Goal: Information Seeking & Learning: Learn about a topic

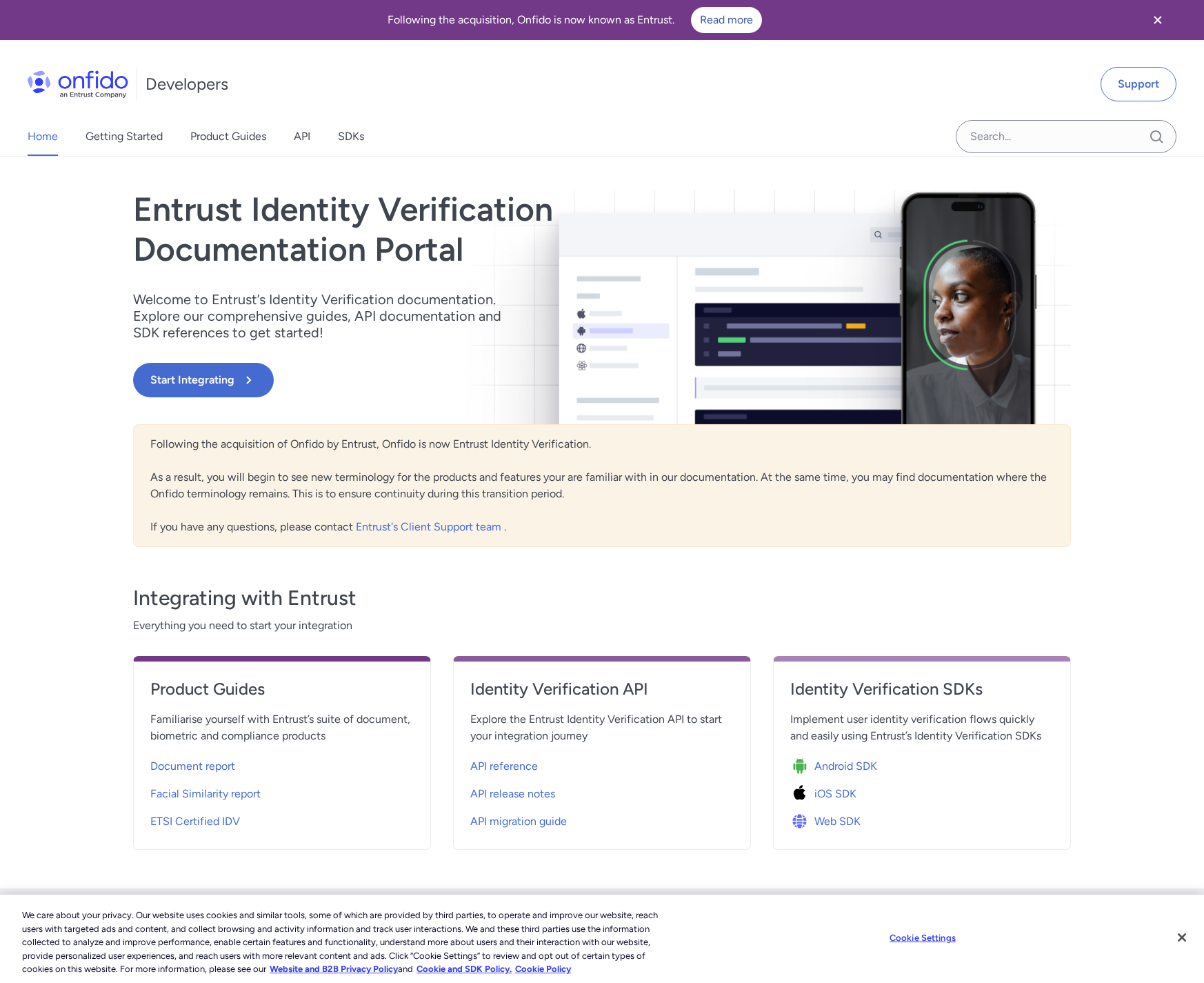
click at [314, 139] on div "Home Getting Started Product Guides API SDKs" at bounding box center [210, 136] width 419 height 38
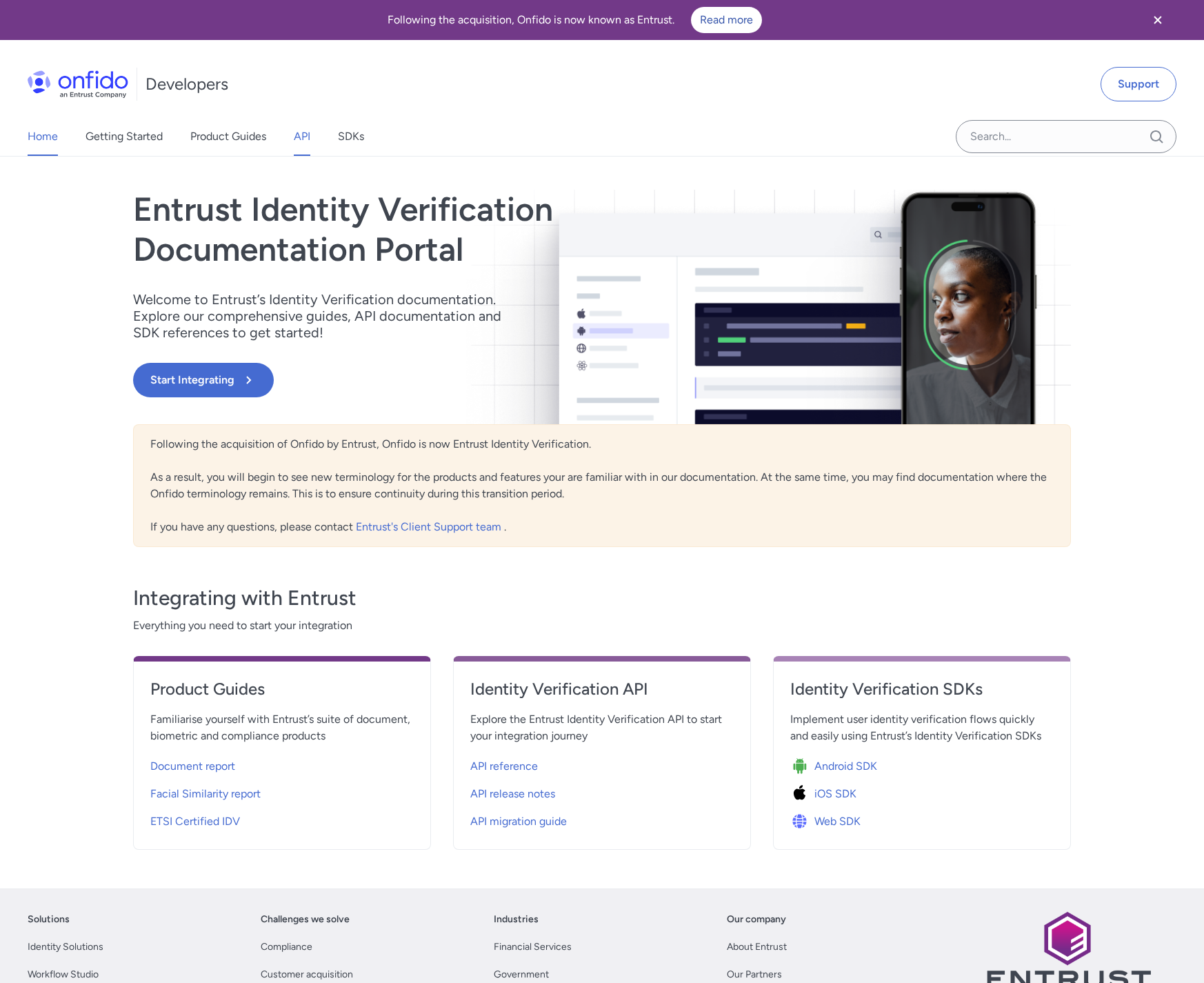
click at [309, 141] on link "API" at bounding box center [302, 136] width 17 height 38
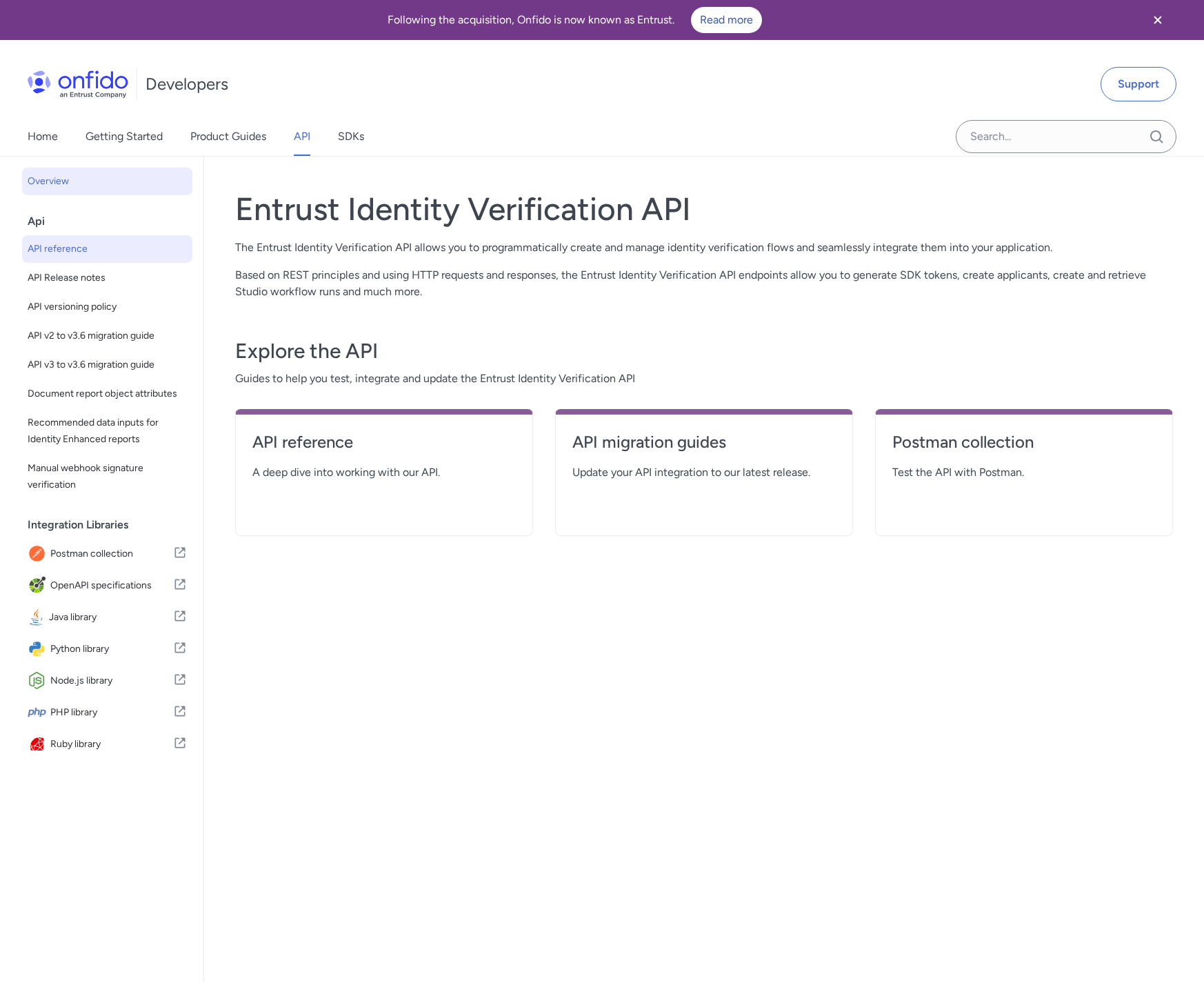
click at [82, 247] on span "API reference" at bounding box center [107, 249] width 159 height 17
select select "http"
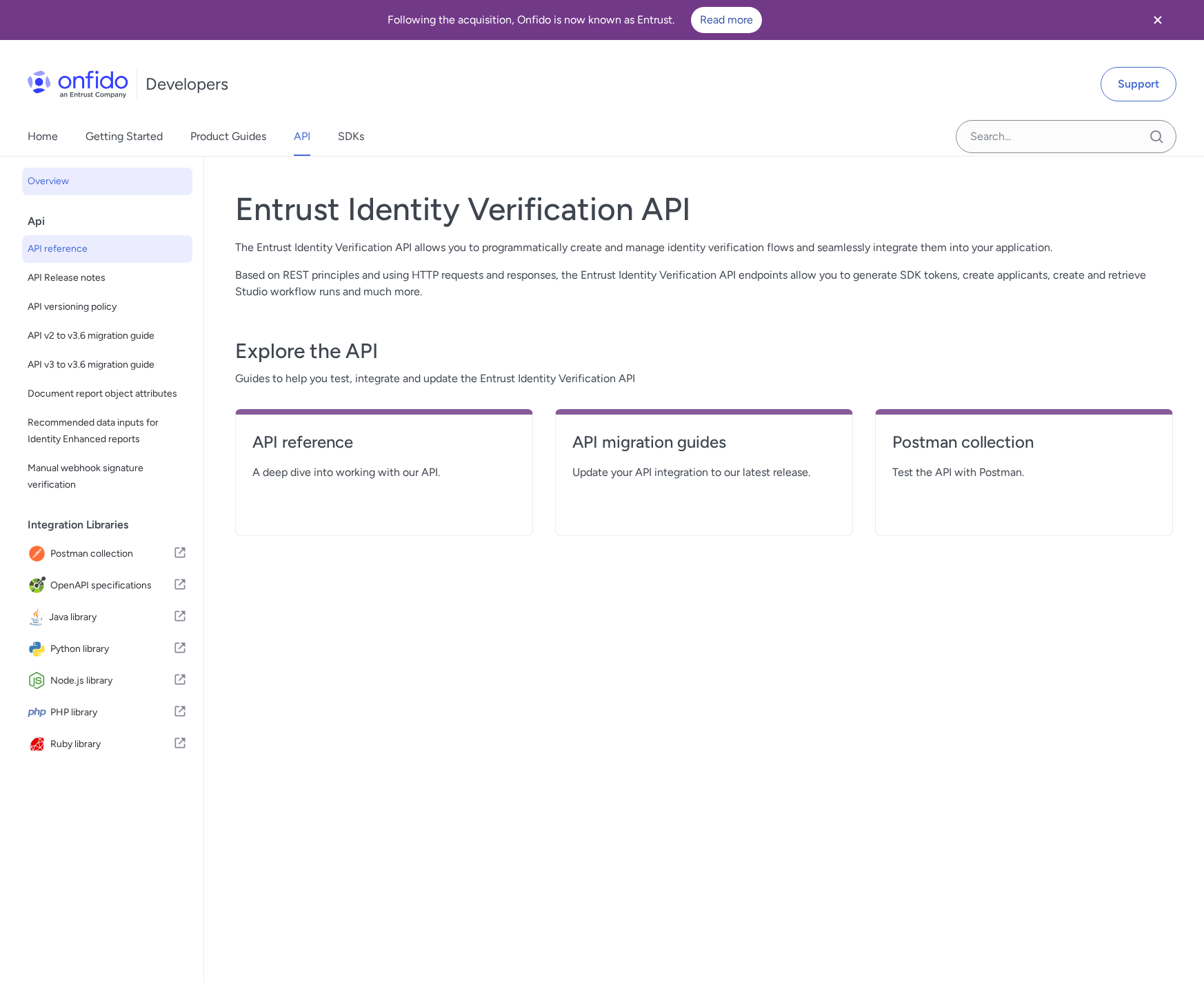
select select "http"
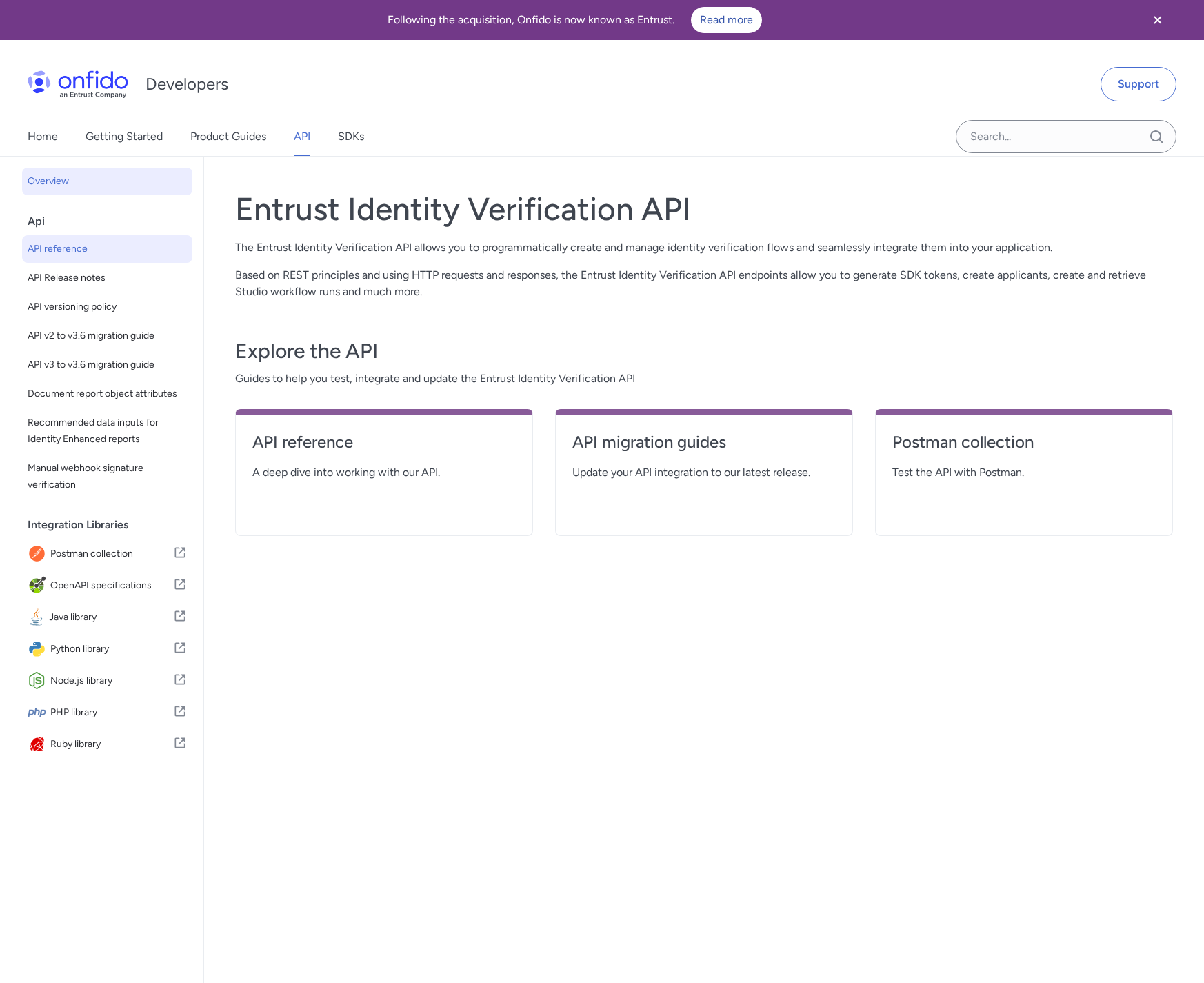
select select "http"
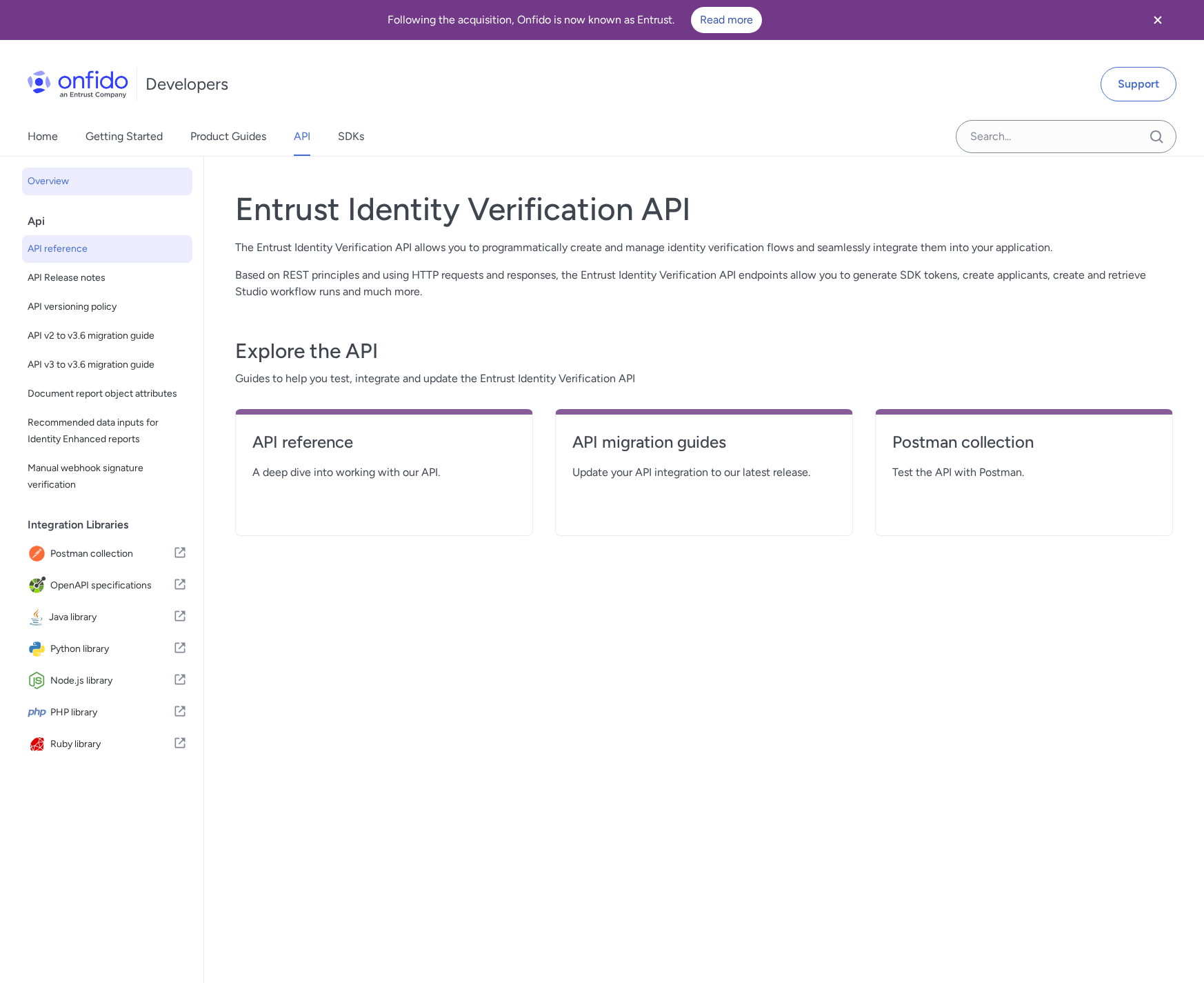
select select "http"
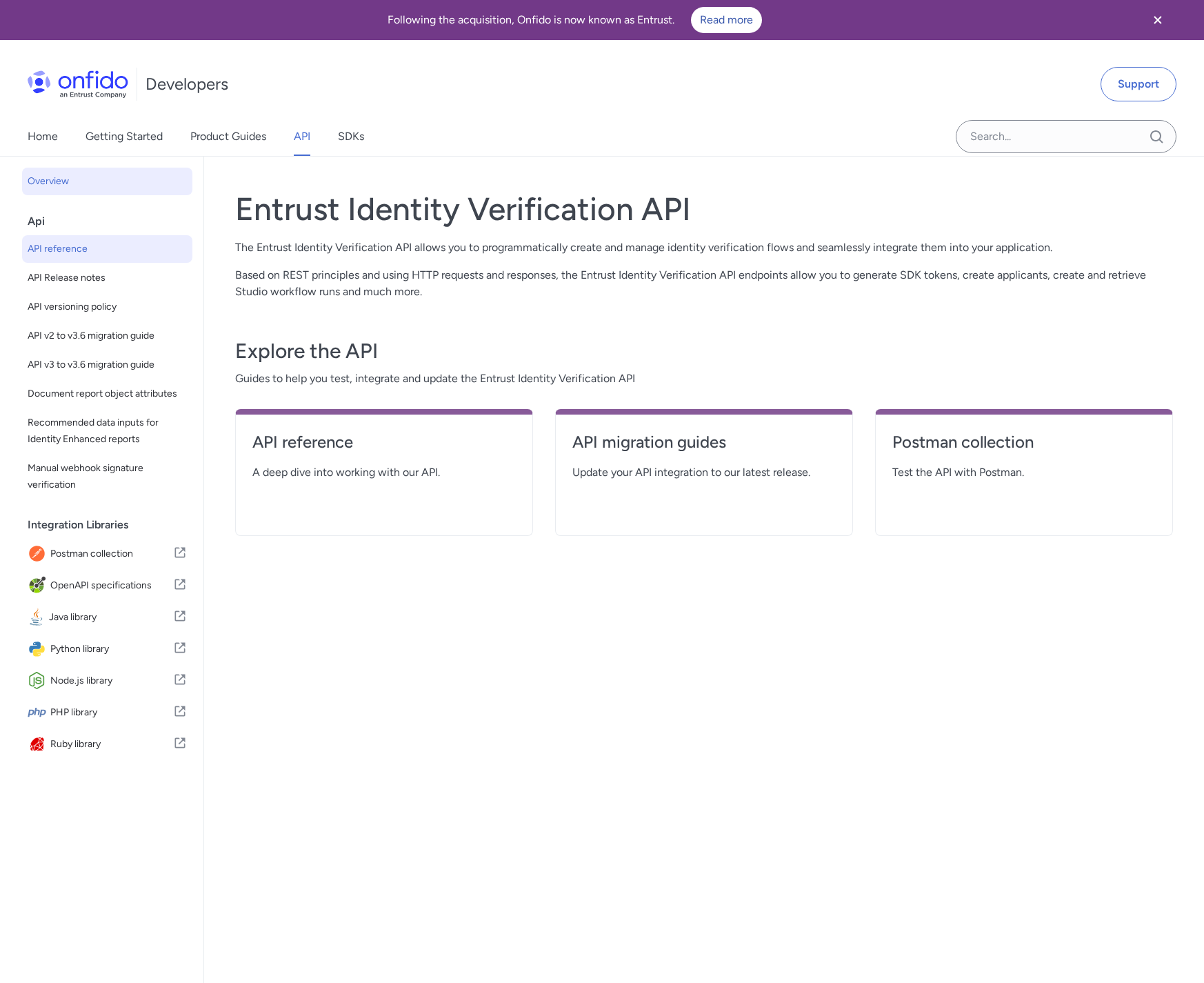
select select "http"
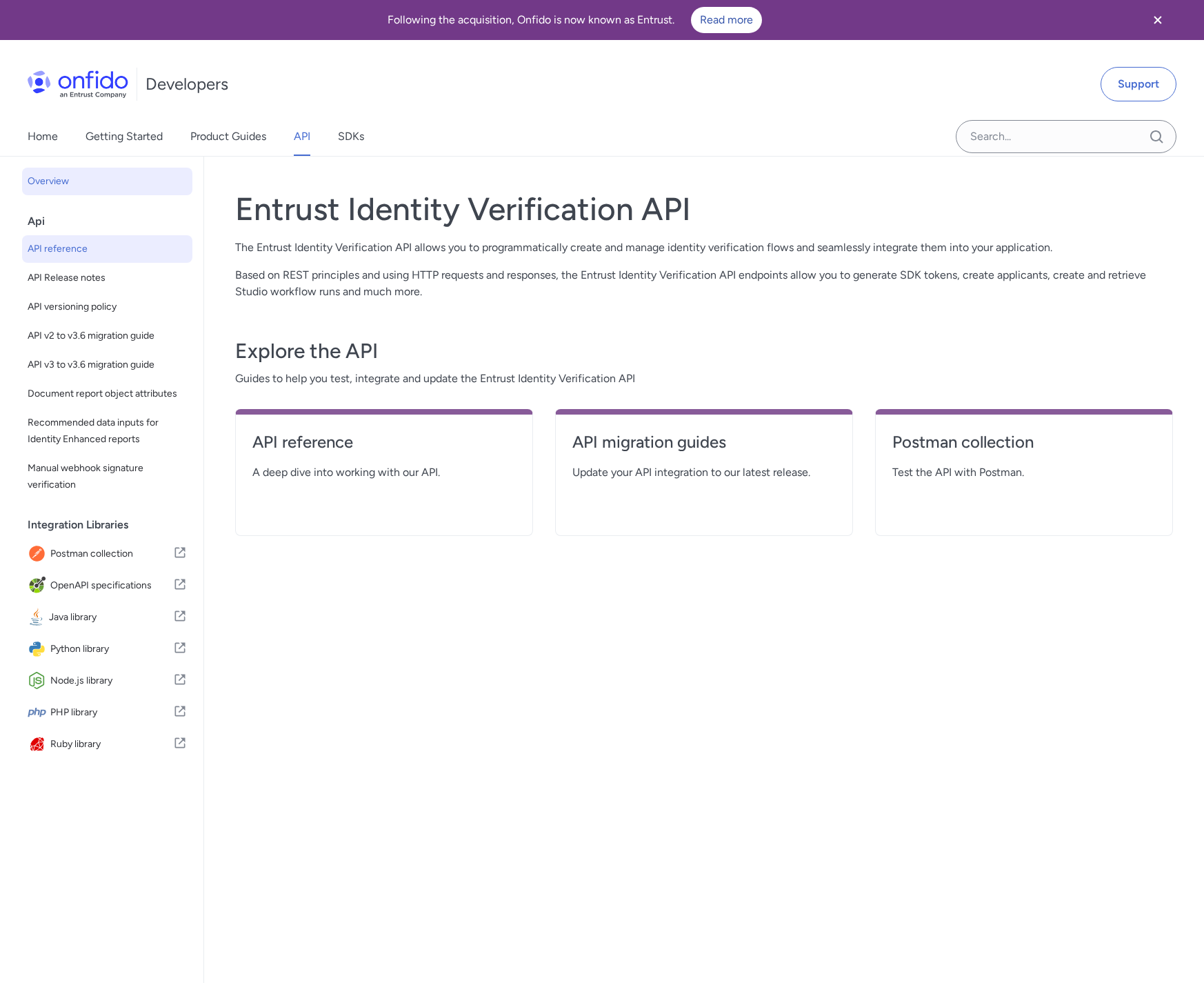
select select "http"
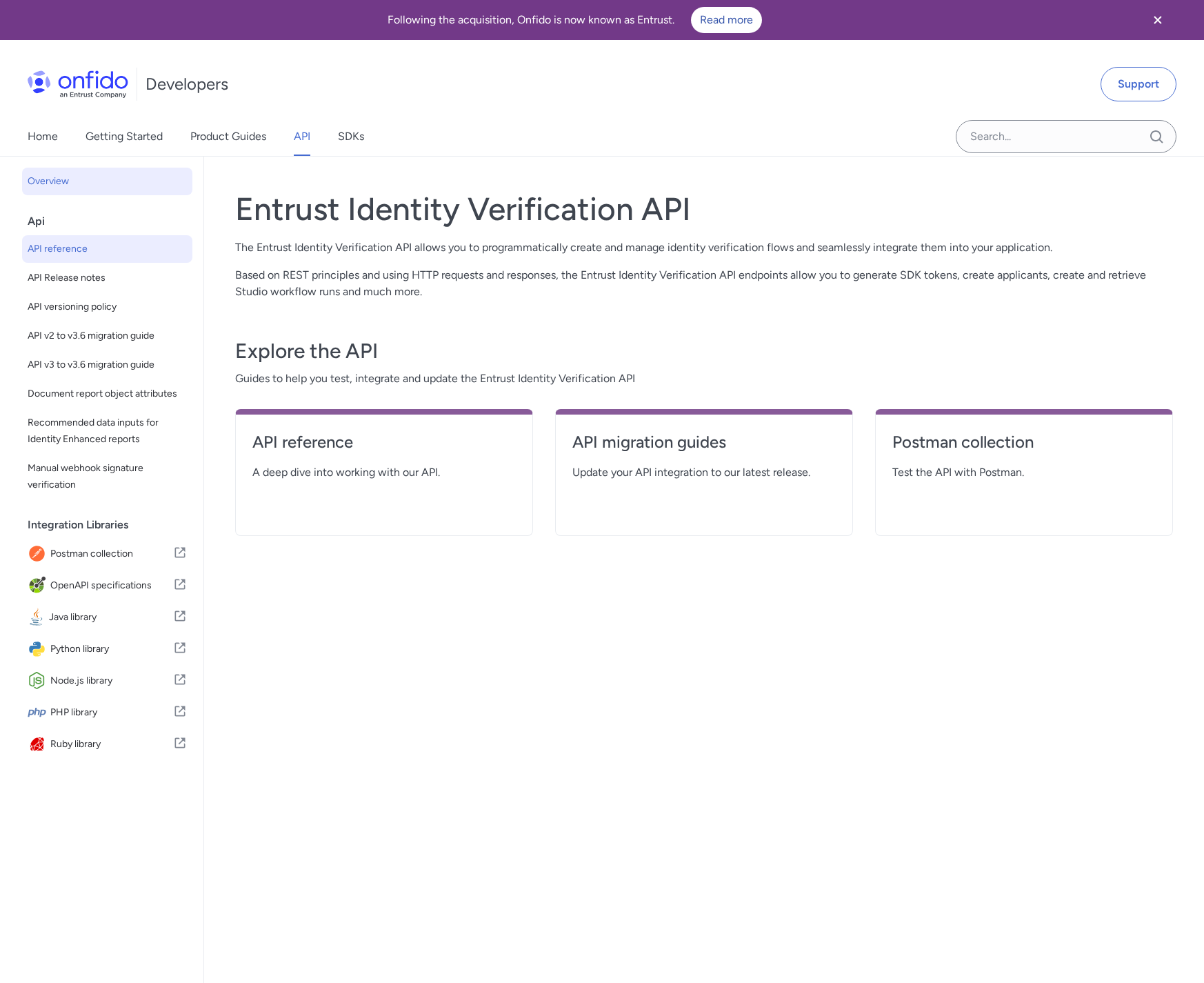
select select "http"
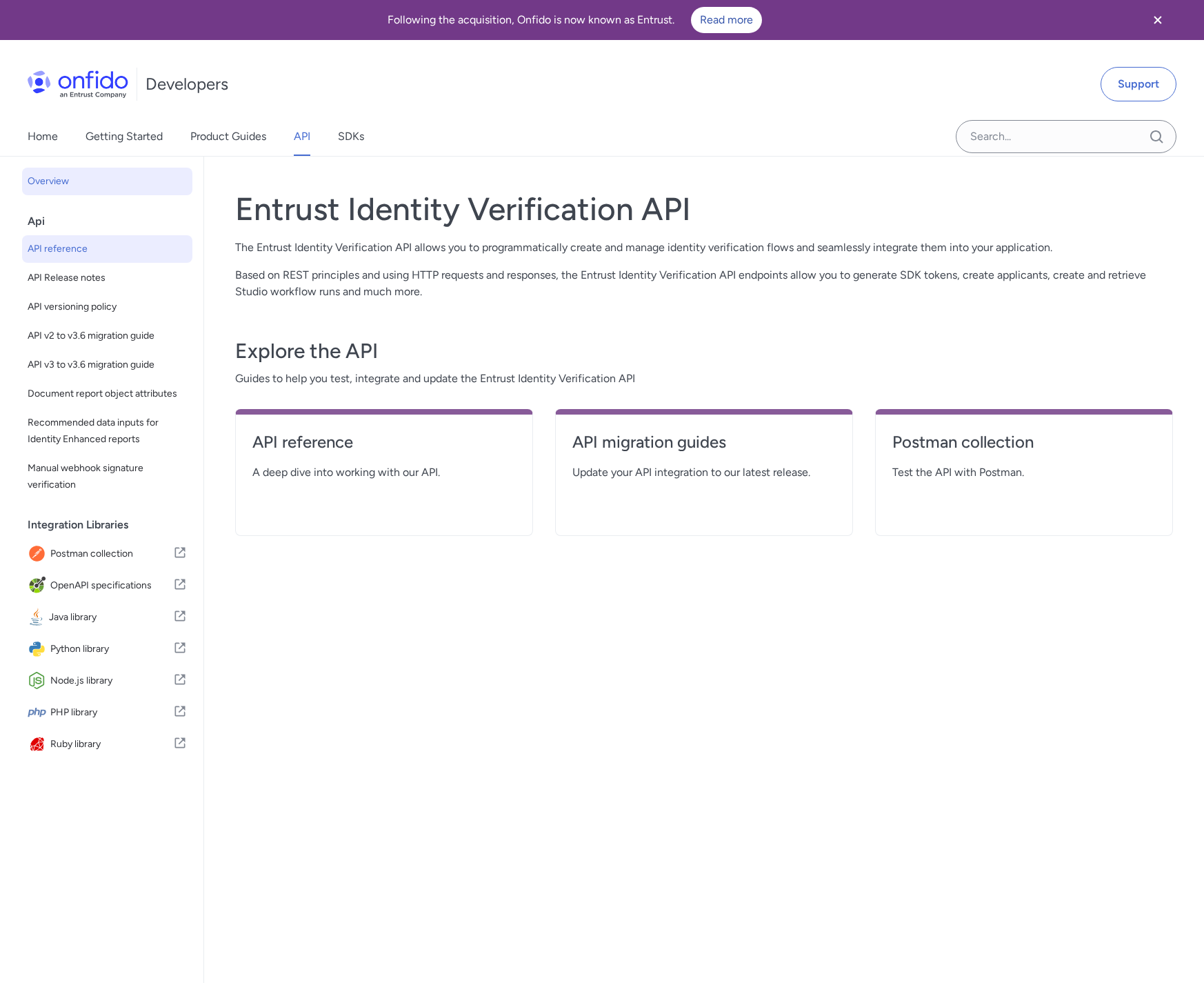
select select "http"
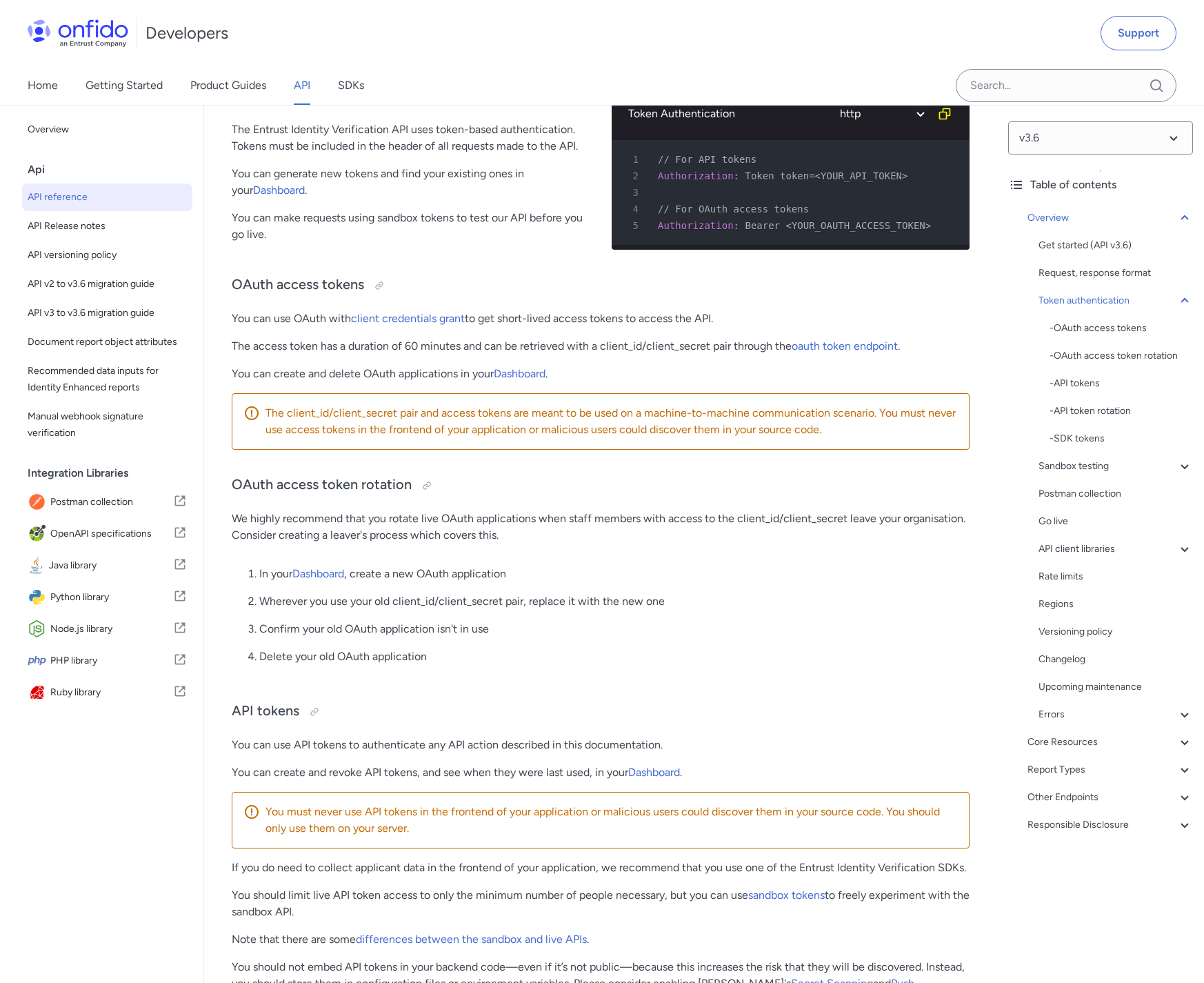
scroll to position [751, 0]
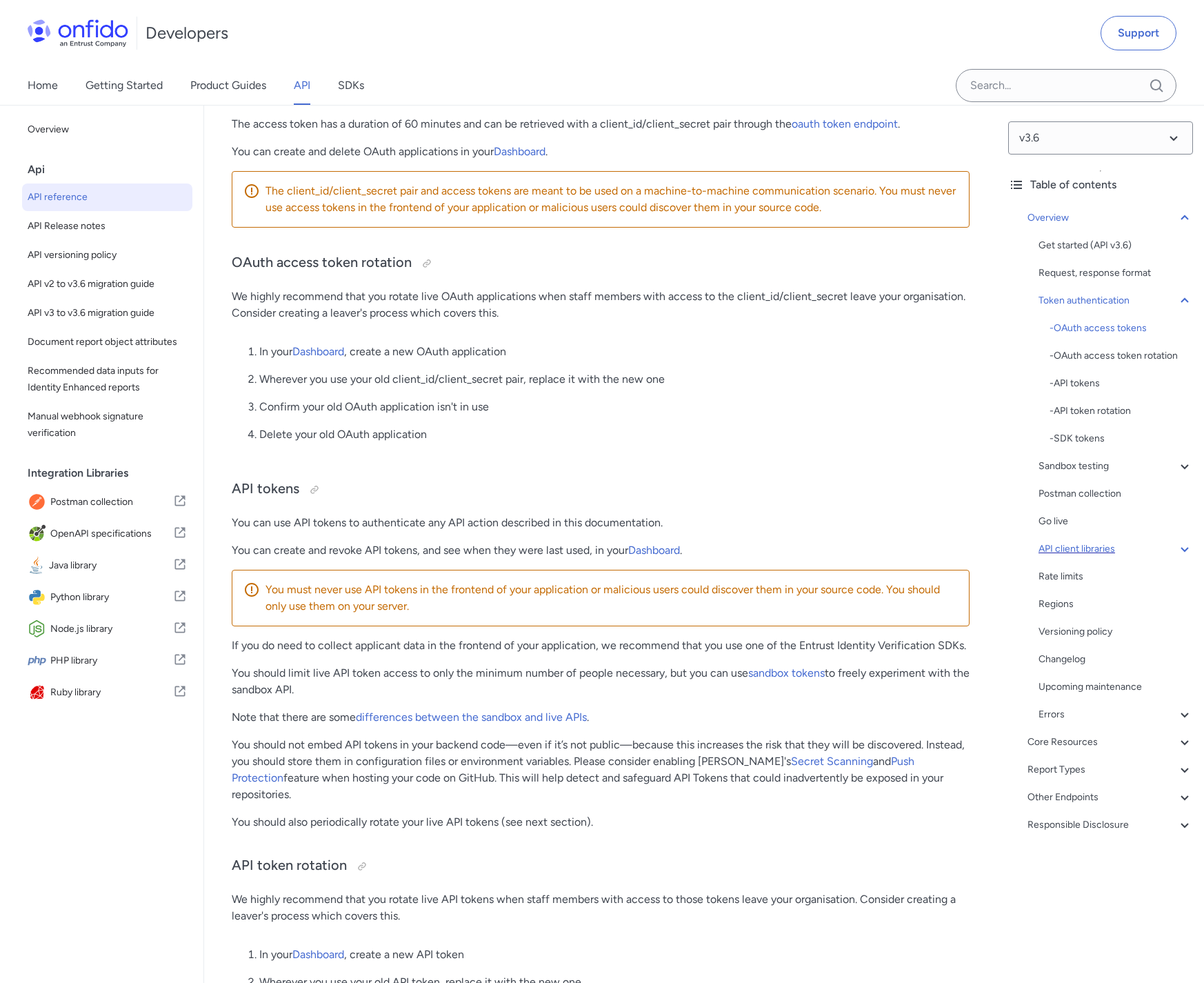
click at [1177, 551] on icon at bounding box center [1184, 549] width 17 height 17
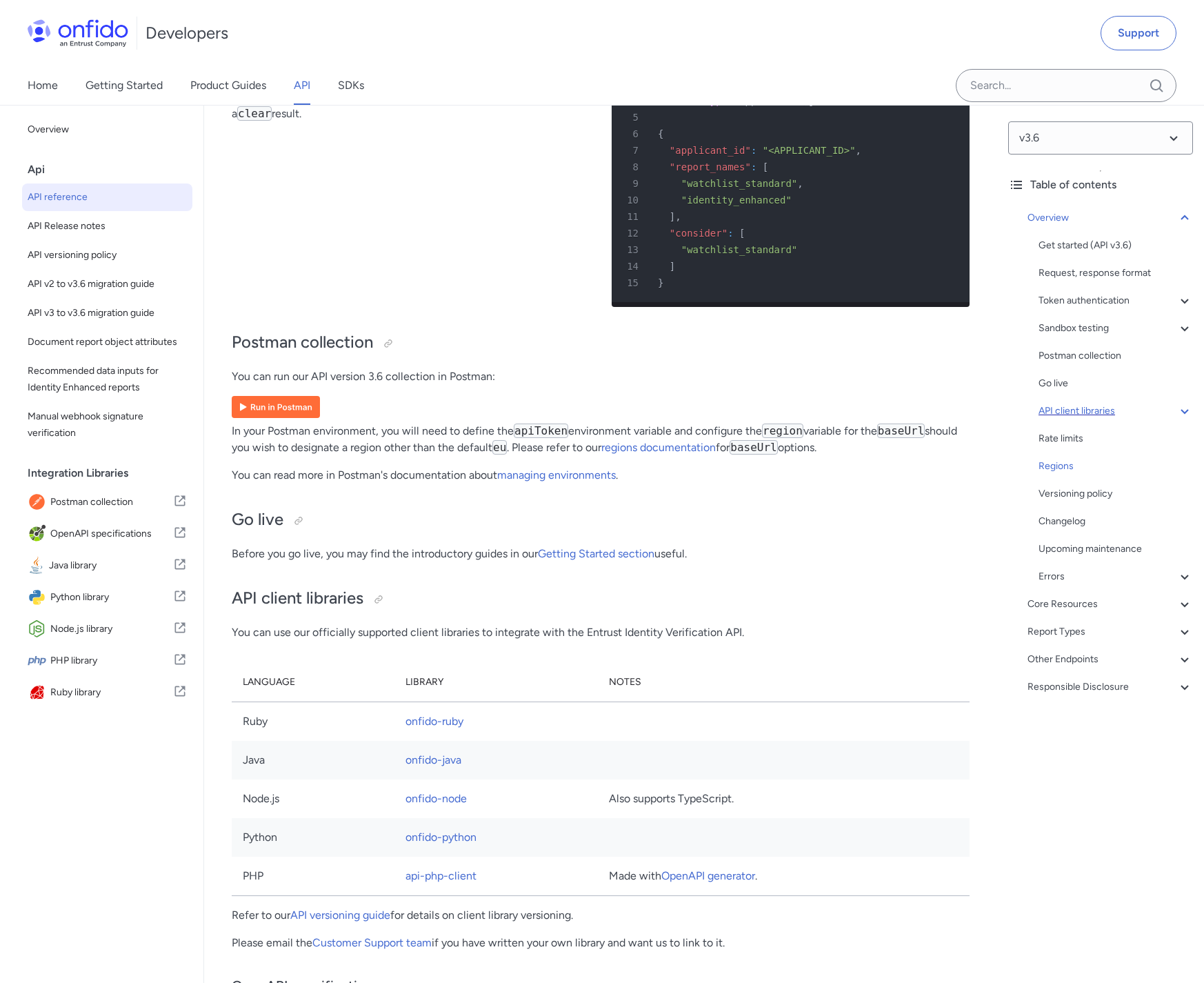
scroll to position [8778, 0]
